Goal: Check status: Check status

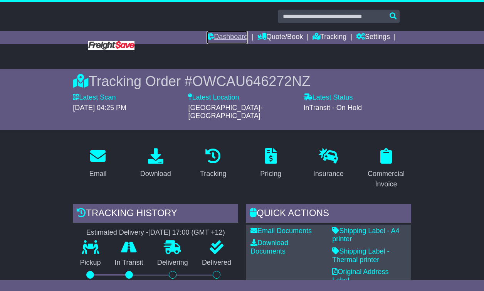
click at [228, 34] on link "Dashboard" at bounding box center [227, 37] width 41 height 13
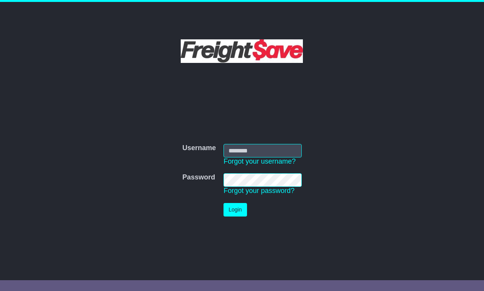
type input "**********"
click at [236, 208] on button "Login" at bounding box center [235, 209] width 23 height 13
